Goal: Information Seeking & Learning: Learn about a topic

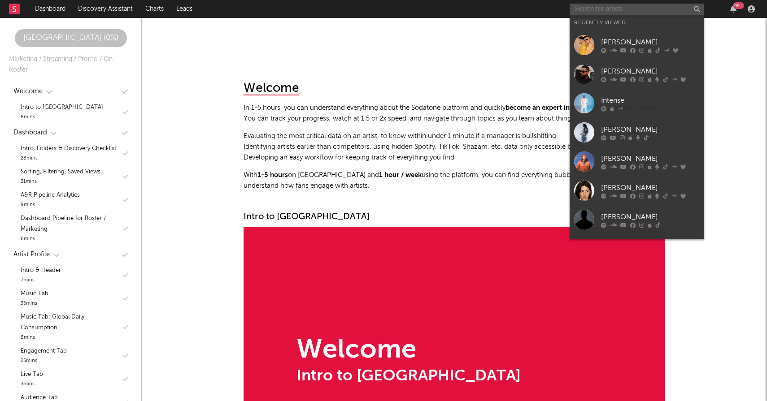
click at [624, 12] on input "text" at bounding box center [636, 9] width 134 height 11
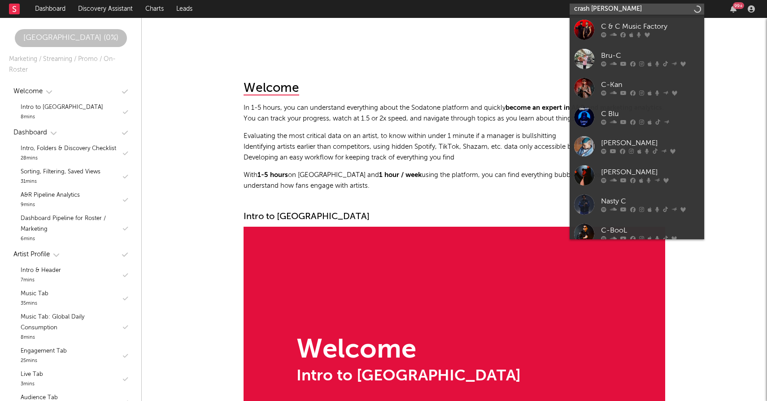
type input "crash [PERSON_NAME]"
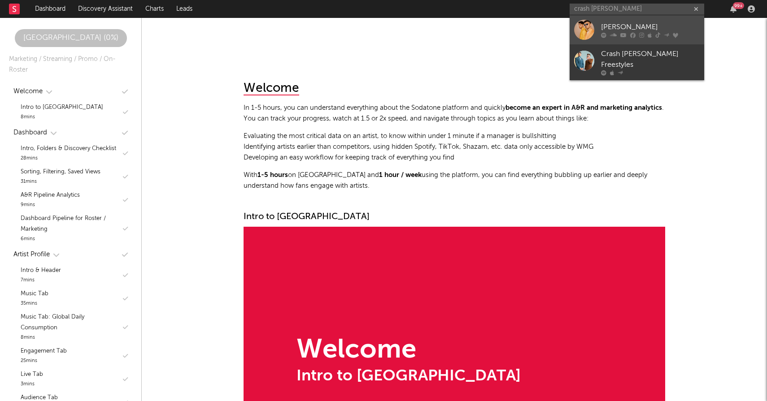
click at [620, 31] on div "[PERSON_NAME]" at bounding box center [650, 27] width 99 height 11
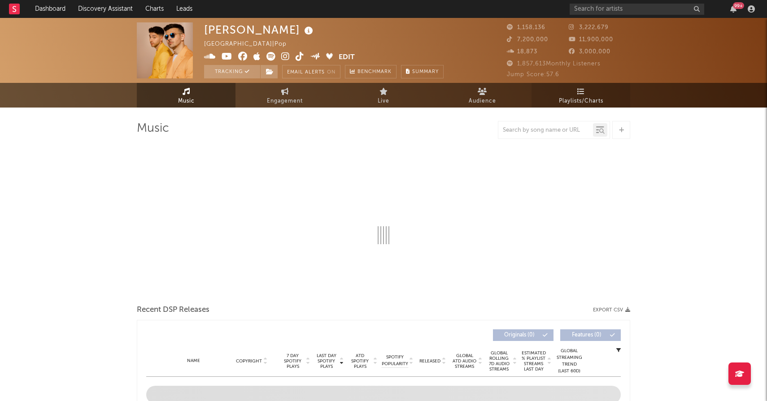
click at [579, 96] on span "Playlists/Charts" at bounding box center [581, 101] width 44 height 11
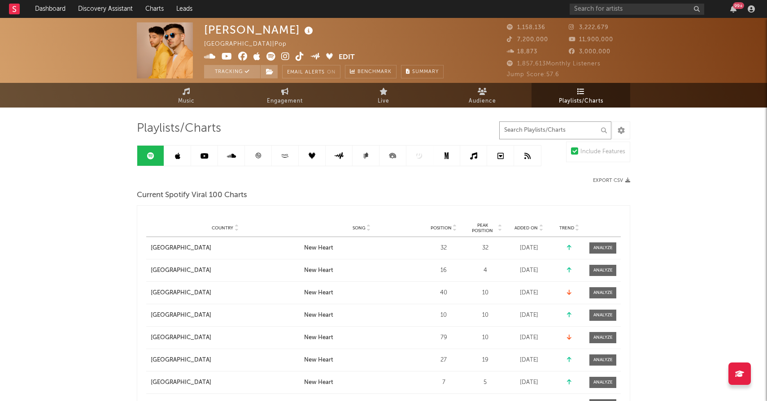
click at [543, 128] on input "text" at bounding box center [555, 130] width 112 height 18
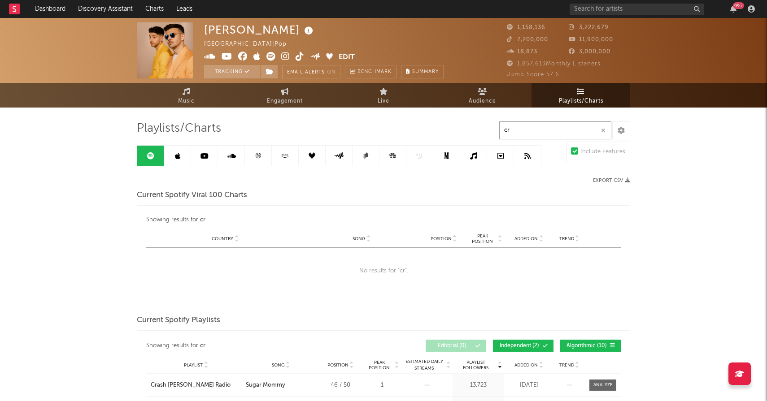
type input "c"
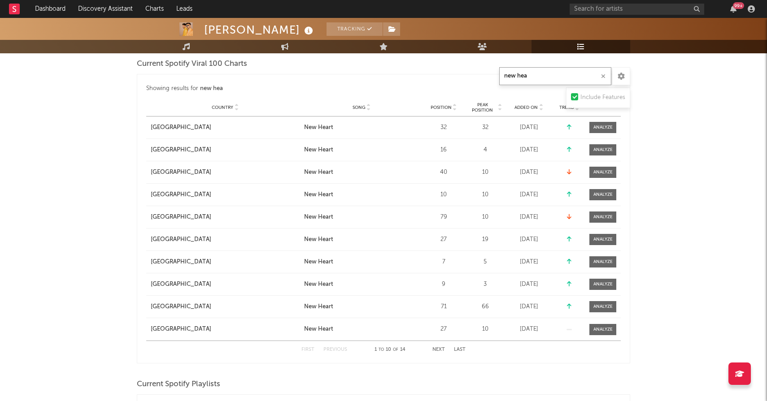
scroll to position [122, 0]
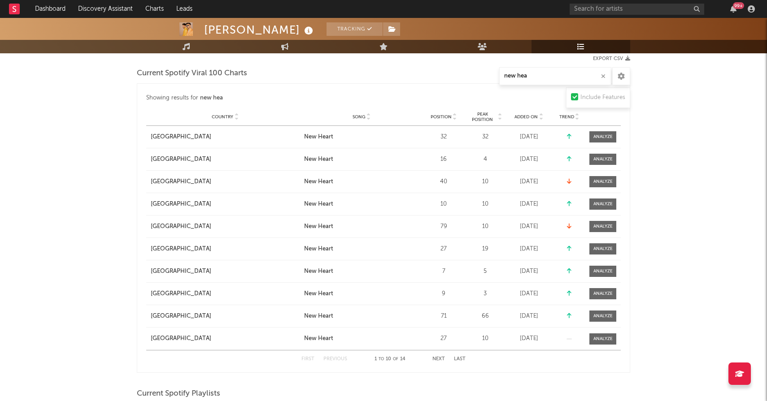
click at [529, 115] on span "Added On" at bounding box center [525, 116] width 23 height 5
click at [528, 115] on span "Added On" at bounding box center [525, 116] width 23 height 5
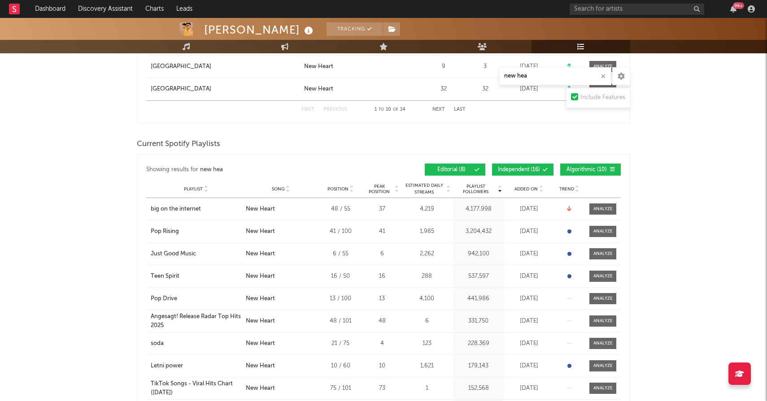
scroll to position [385, 0]
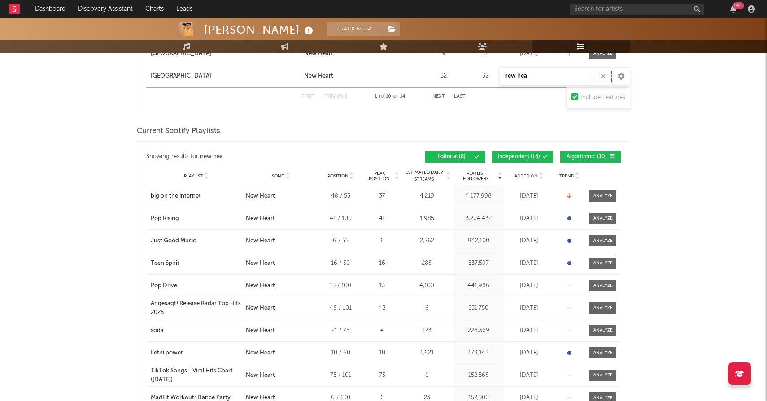
click at [525, 174] on span "Added On" at bounding box center [525, 175] width 23 height 5
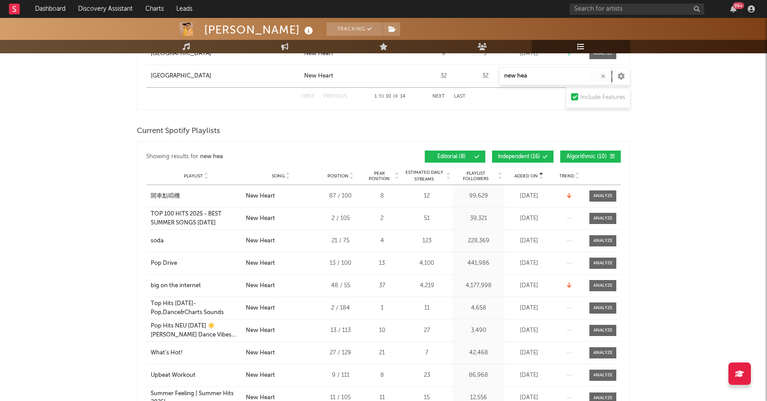
click at [525, 174] on span "Added On" at bounding box center [525, 175] width 23 height 5
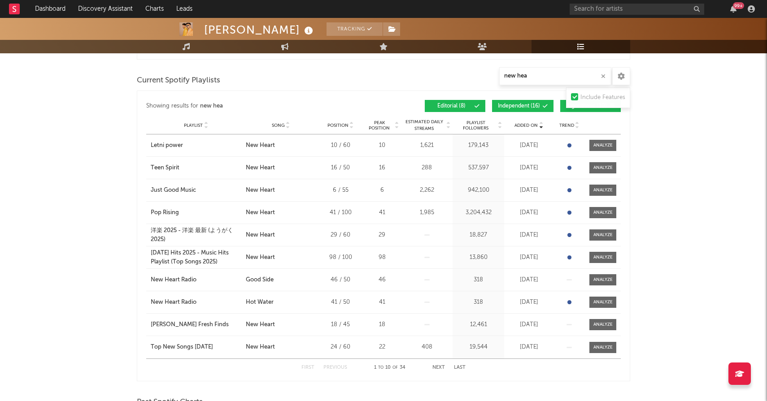
scroll to position [437, 0]
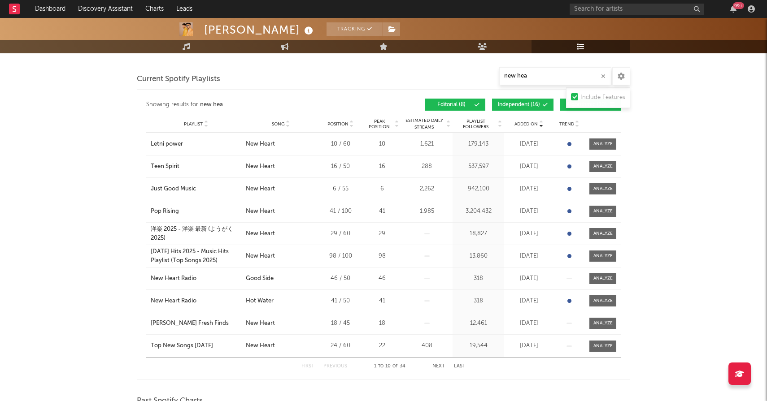
click at [539, 107] on span "Independent ( 16 )" at bounding box center [519, 104] width 42 height 5
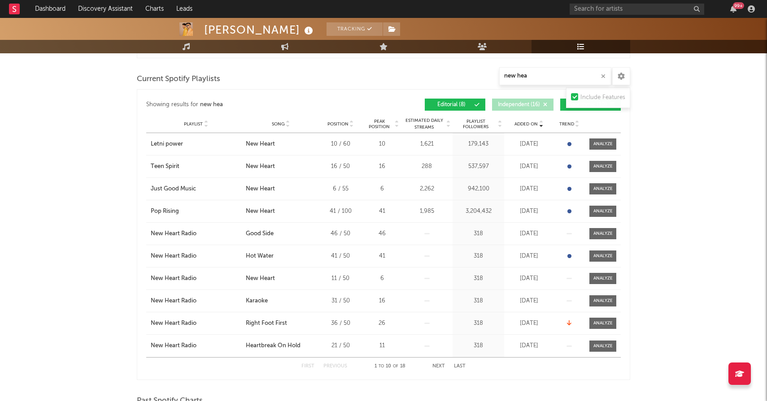
click at [563, 106] on button "Algorithmic ( 10 )" at bounding box center [590, 105] width 61 height 12
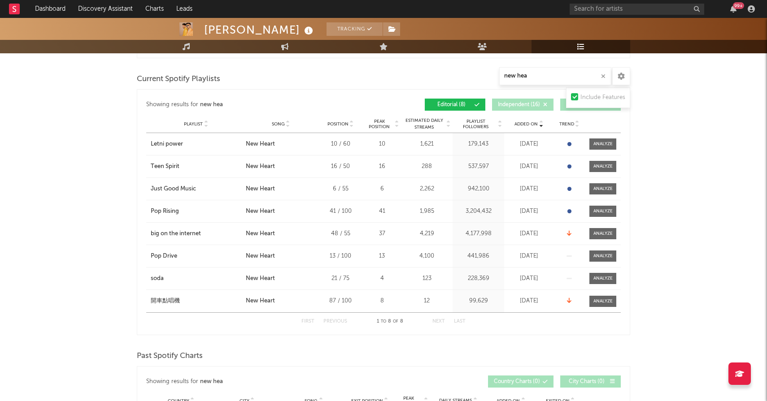
drag, startPoint x: 188, startPoint y: 212, endPoint x: 482, endPoint y: 0, distance: 362.4
click at [527, 76] on input "new hea" at bounding box center [555, 76] width 112 height 18
type input "new heart"
